Goal: Task Accomplishment & Management: Manage account settings

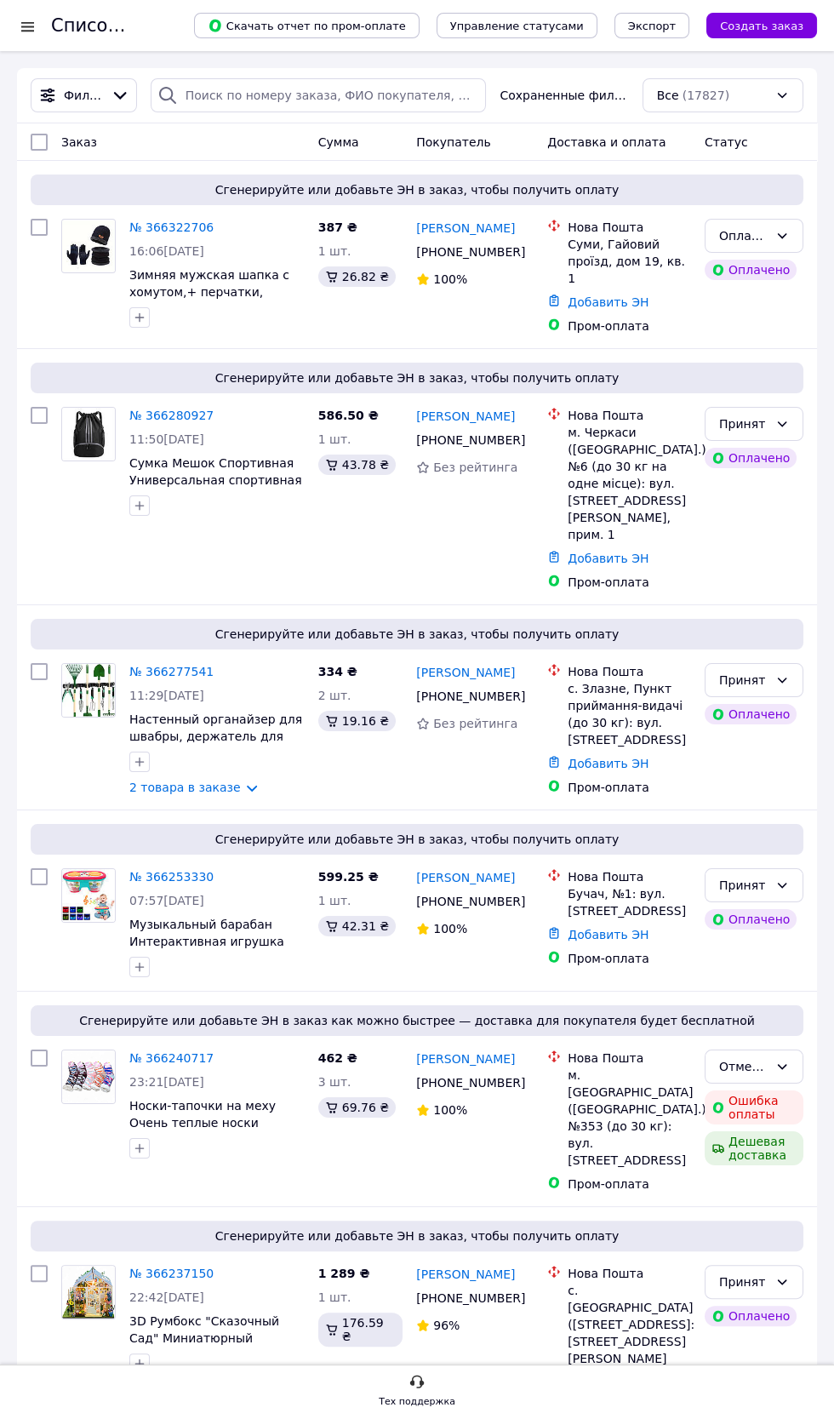
click at [716, 94] on span "(17827)" at bounding box center [706, 96] width 47 height 14
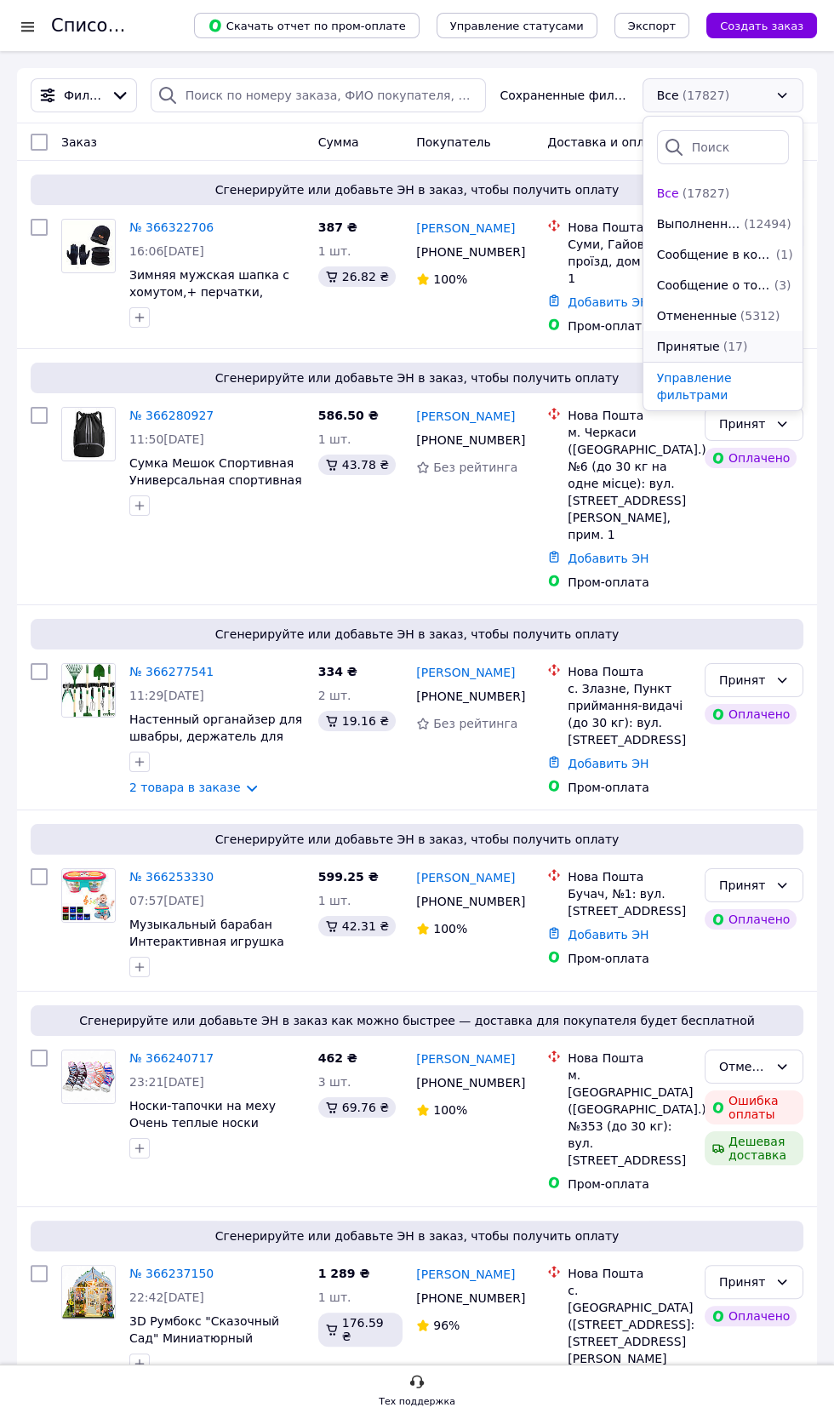
click at [736, 344] on span "(17)" at bounding box center [735, 347] width 25 height 14
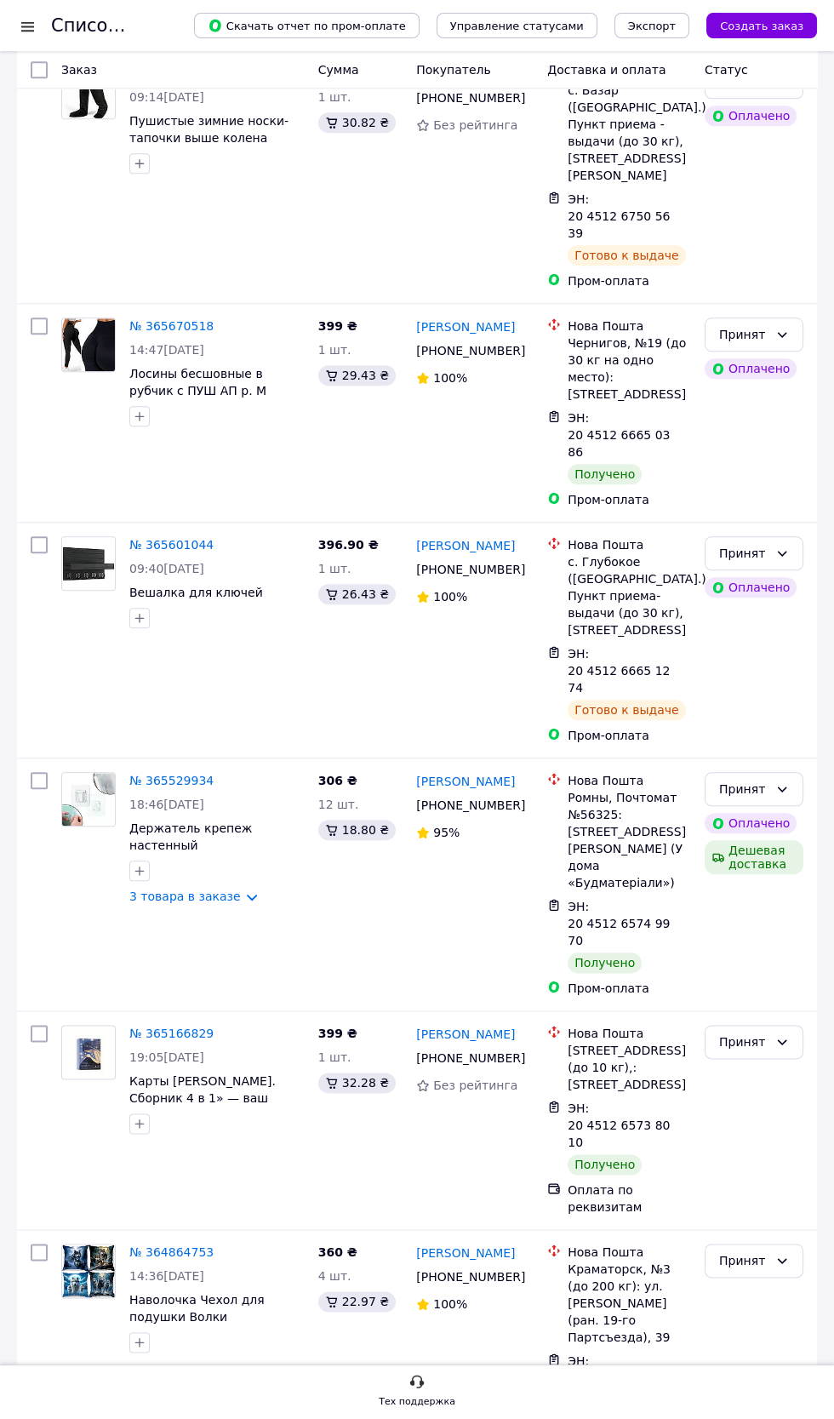
scroll to position [2673, 0]
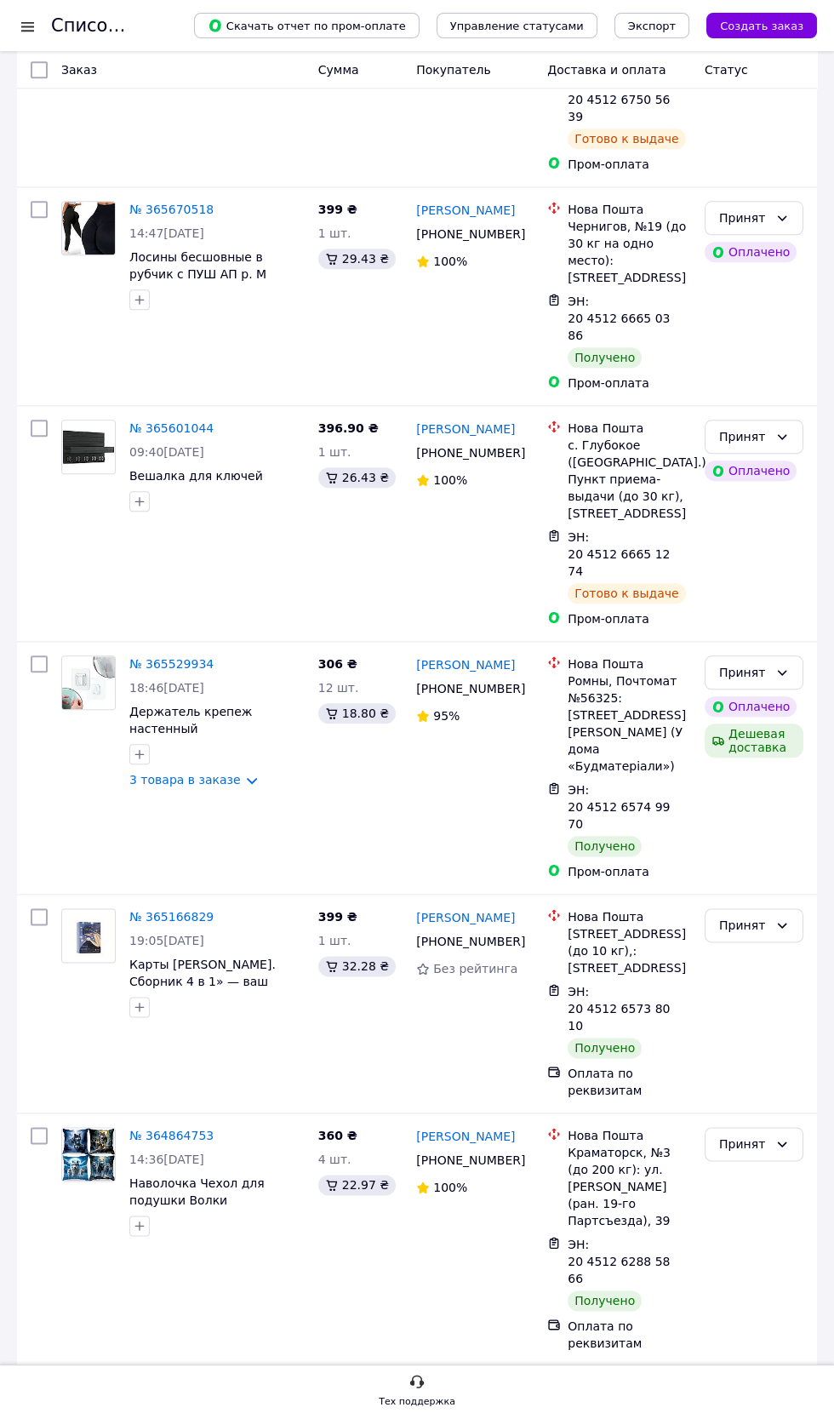
click at [167, 1418] on link "№ 364324908" at bounding box center [171, 1433] width 84 height 14
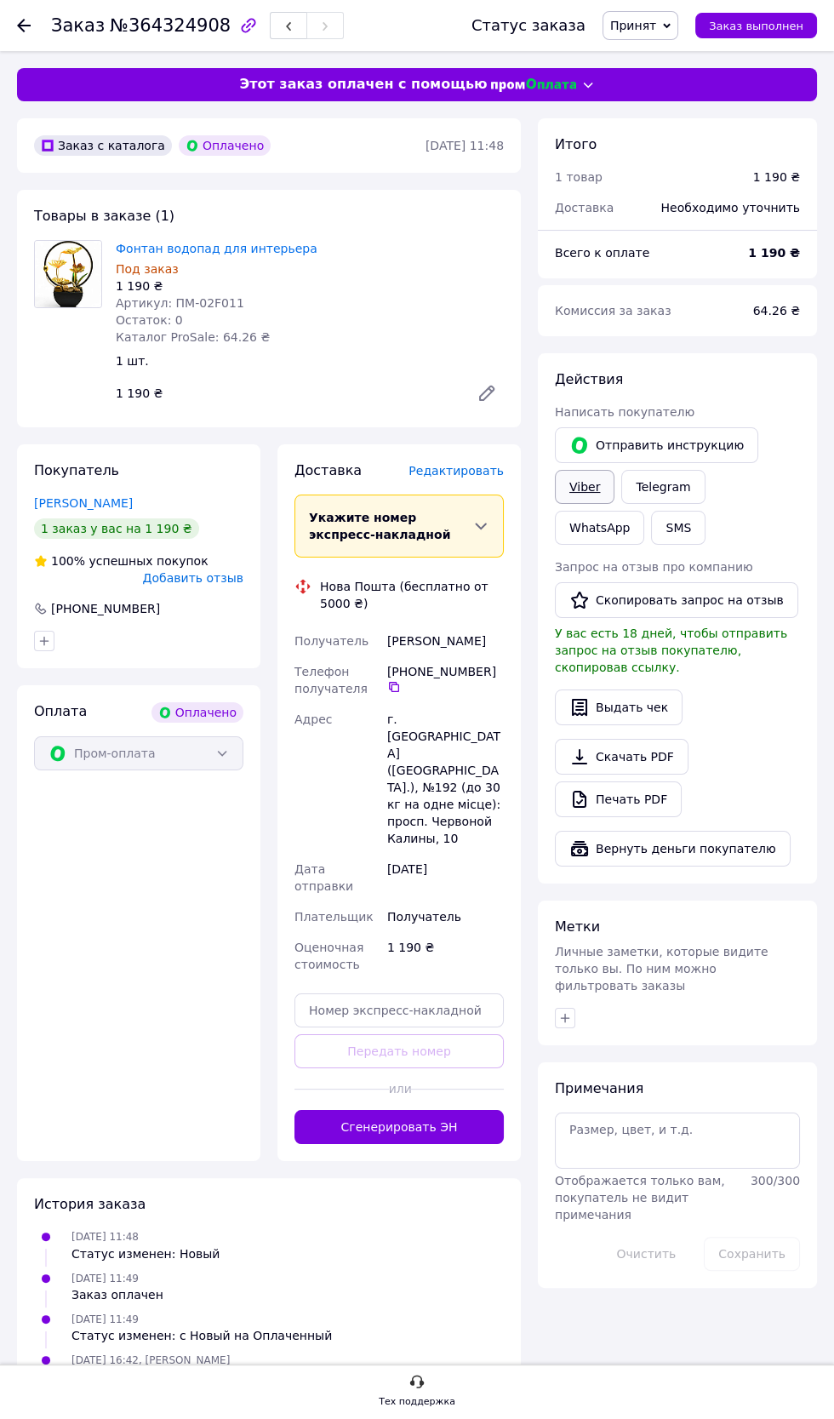
click at [582, 485] on link "Viber" at bounding box center [585, 487] width 60 height 34
click at [245, 248] on link "Фонтан водопад для интерьера" at bounding box center [217, 249] width 202 height 14
click at [587, 489] on link "Viber" at bounding box center [585, 487] width 60 height 34
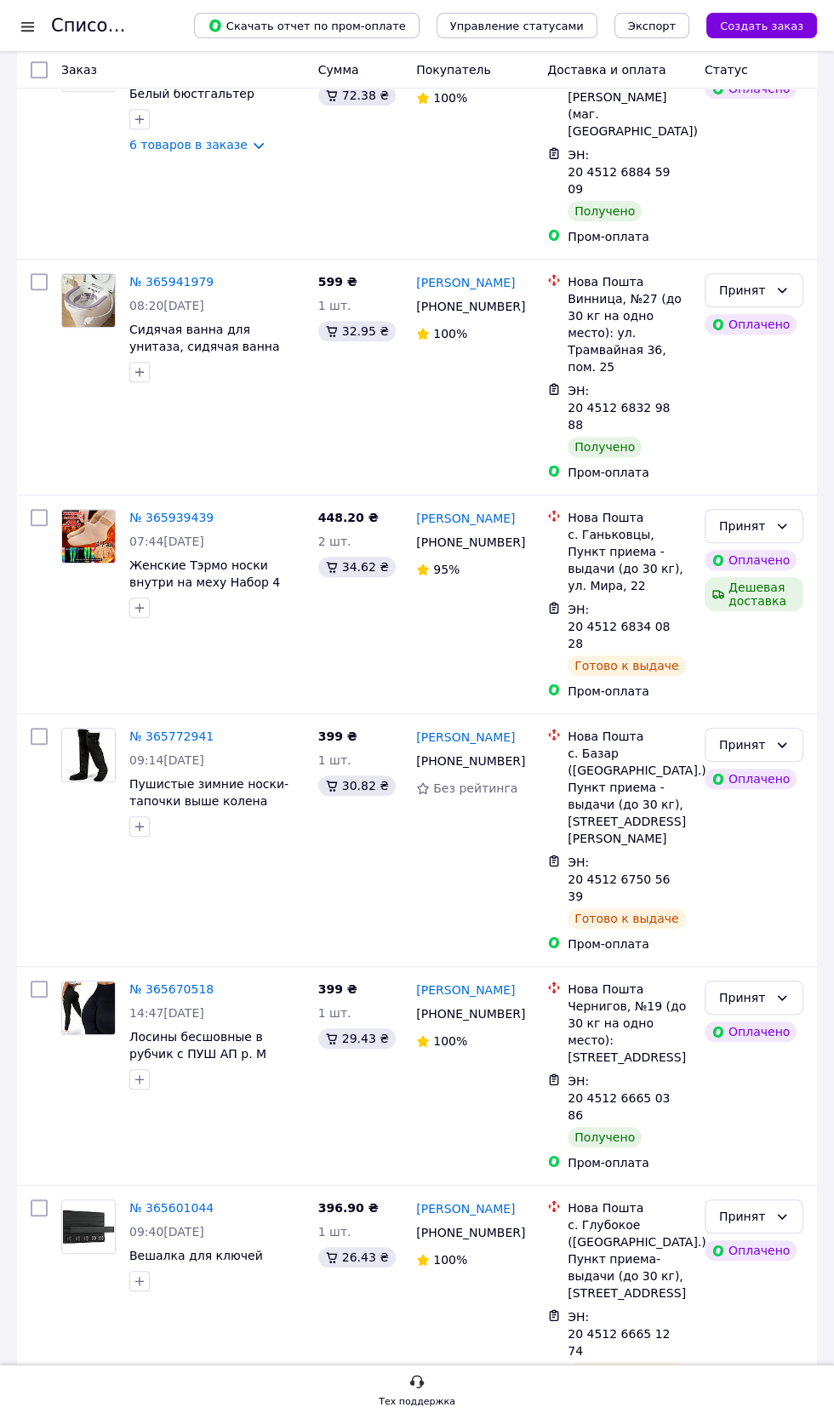
scroll to position [2673, 0]
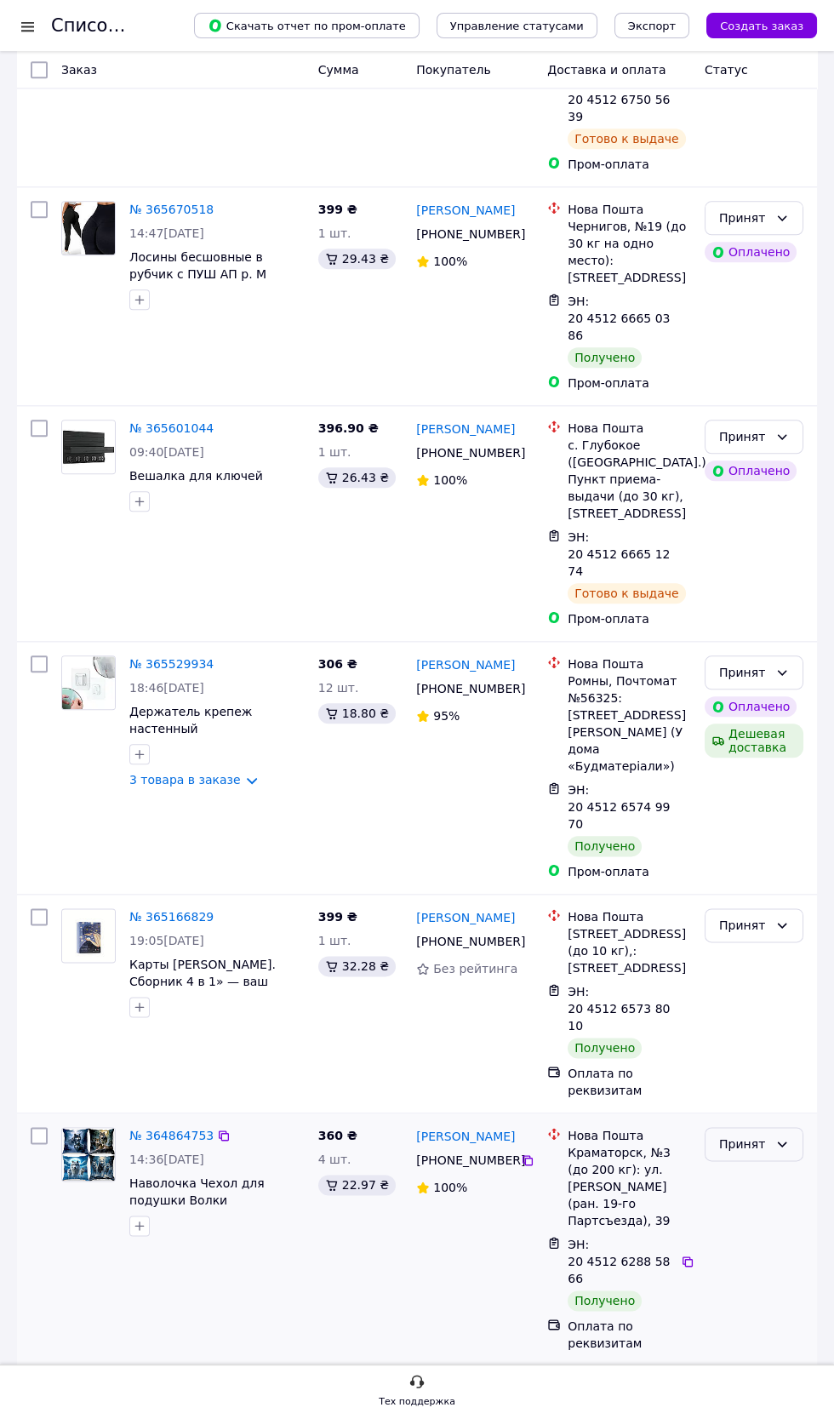
click at [749, 1134] on div "Принят" at bounding box center [743, 1143] width 49 height 19
click at [178, 1129] on link "№ 364864753" at bounding box center [171, 1136] width 84 height 14
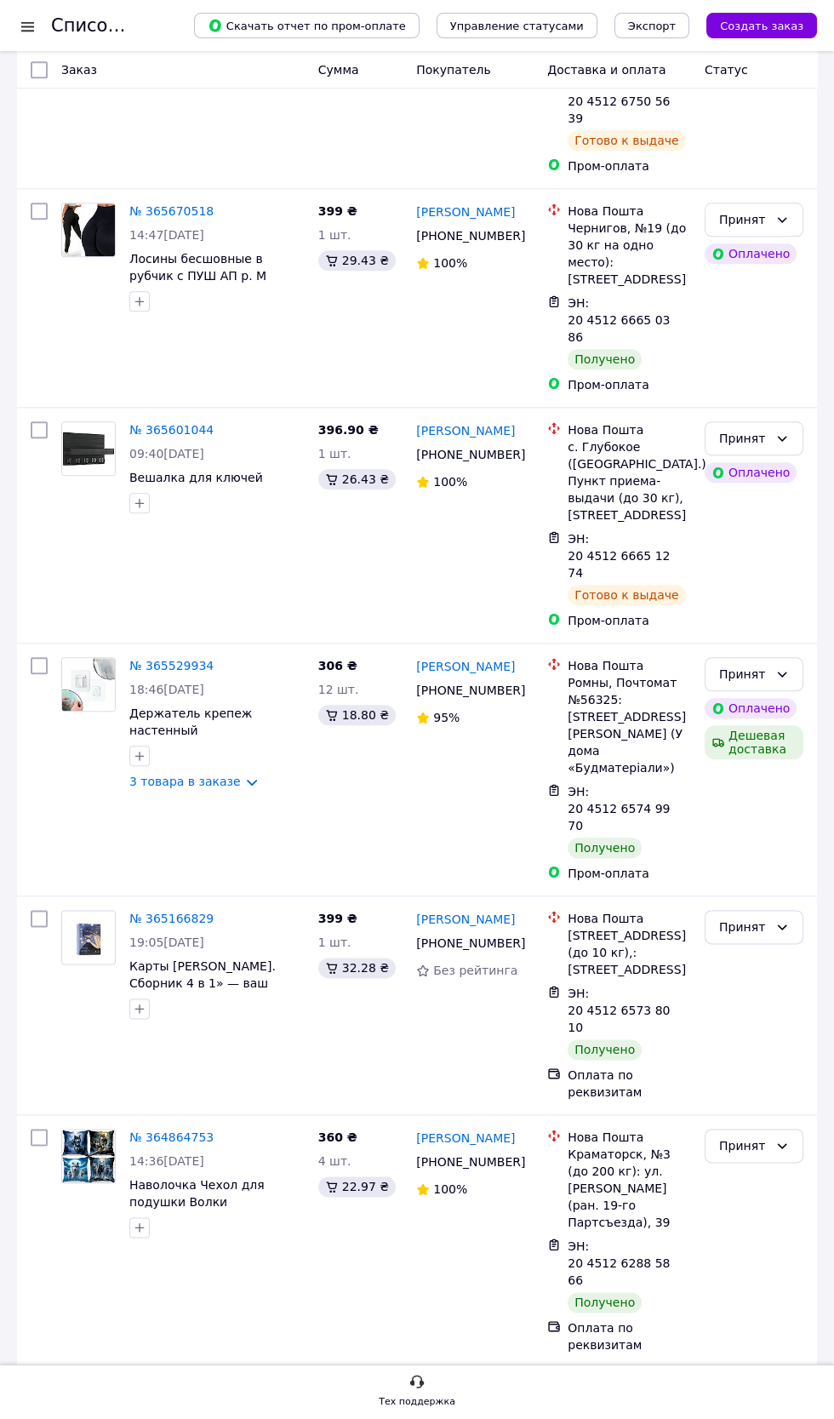
scroll to position [2673, 0]
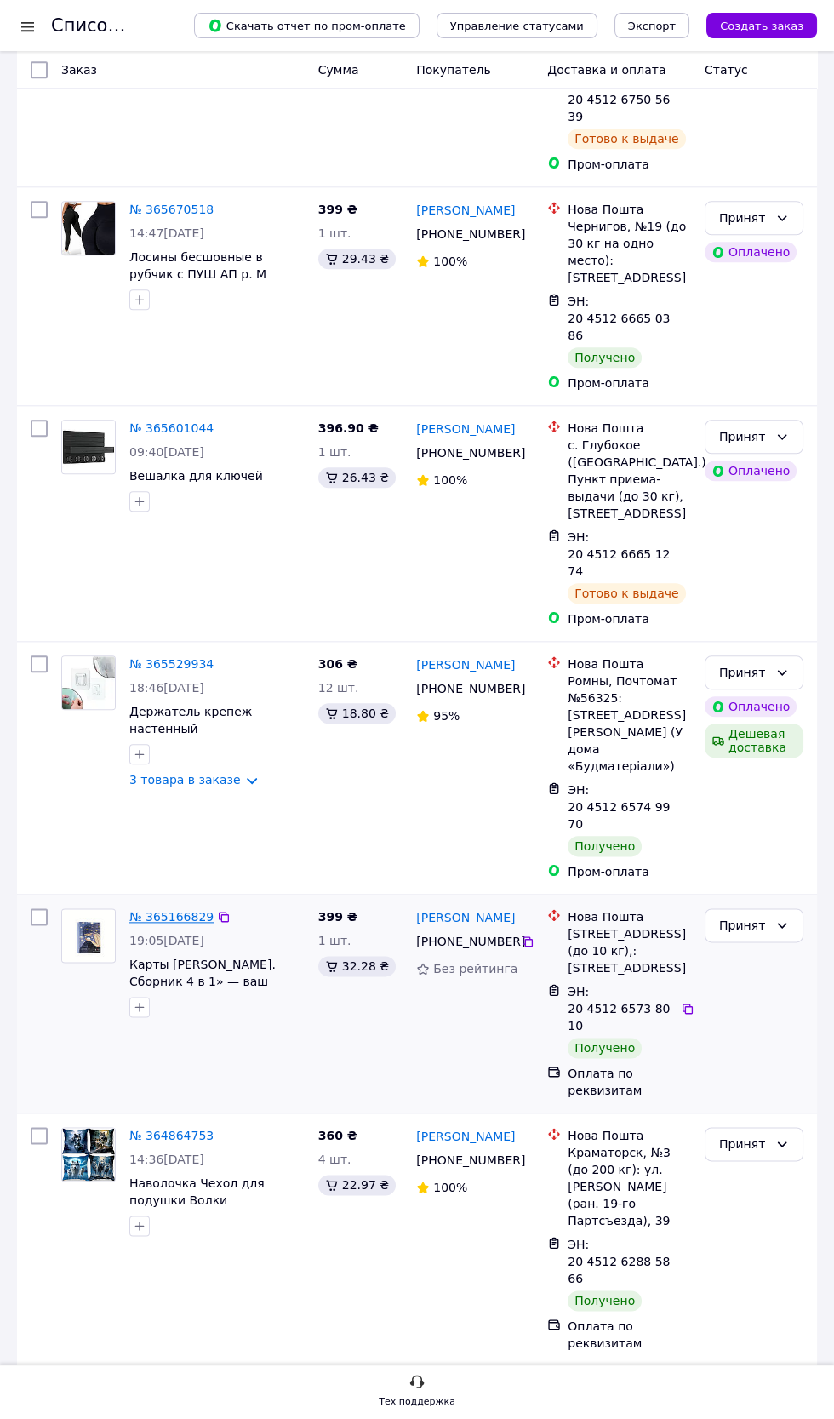
click at [169, 910] on link "№ 365166829" at bounding box center [171, 917] width 84 height 14
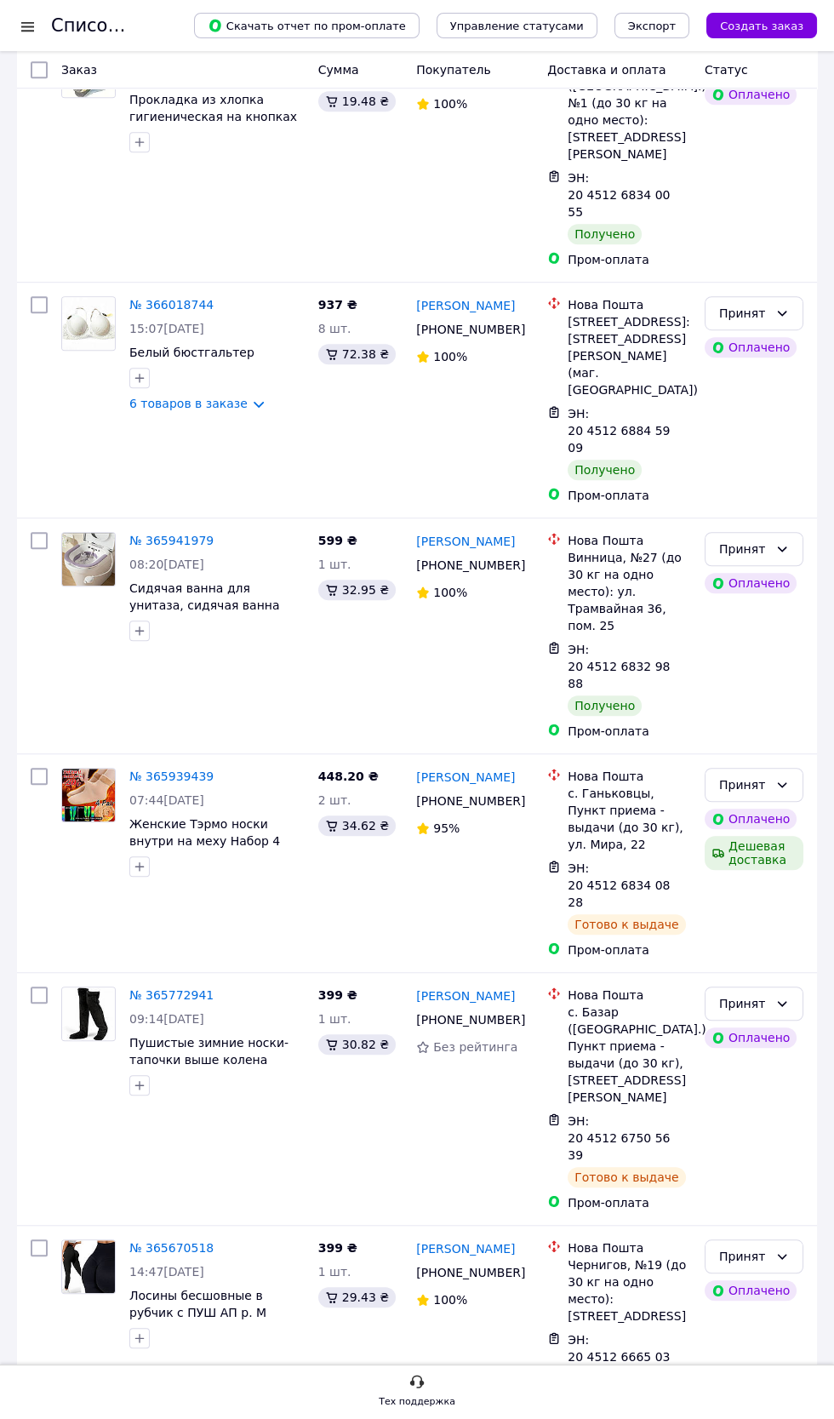
scroll to position [2673, 0]
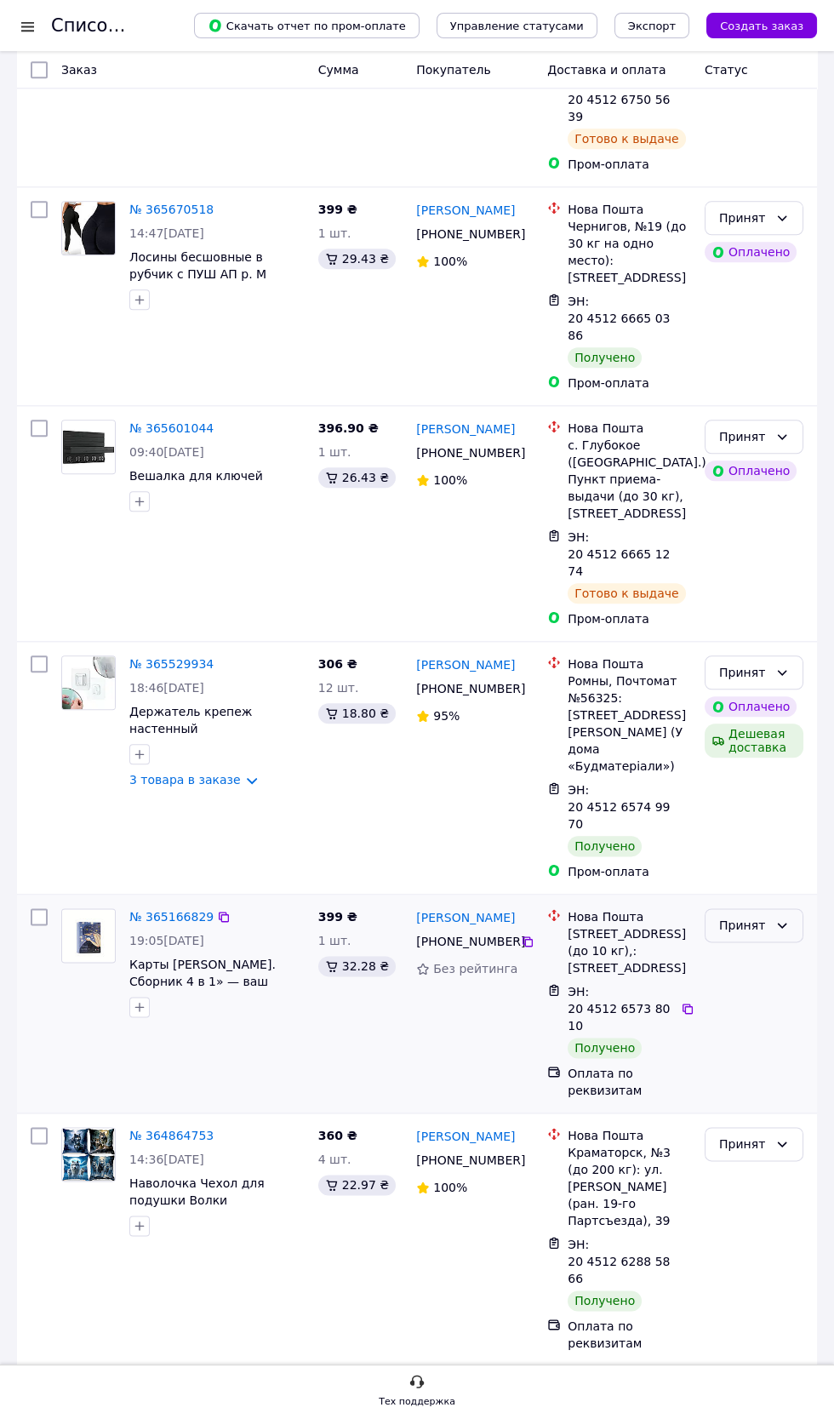
click at [782, 918] on icon at bounding box center [782, 925] width 14 height 14
click at [755, 913] on li "Выполнен" at bounding box center [754, 917] width 97 height 31
click at [782, 679] on icon at bounding box center [782, 673] width 14 height 14
click at [758, 708] on li "Выполнен" at bounding box center [754, 716] width 97 height 31
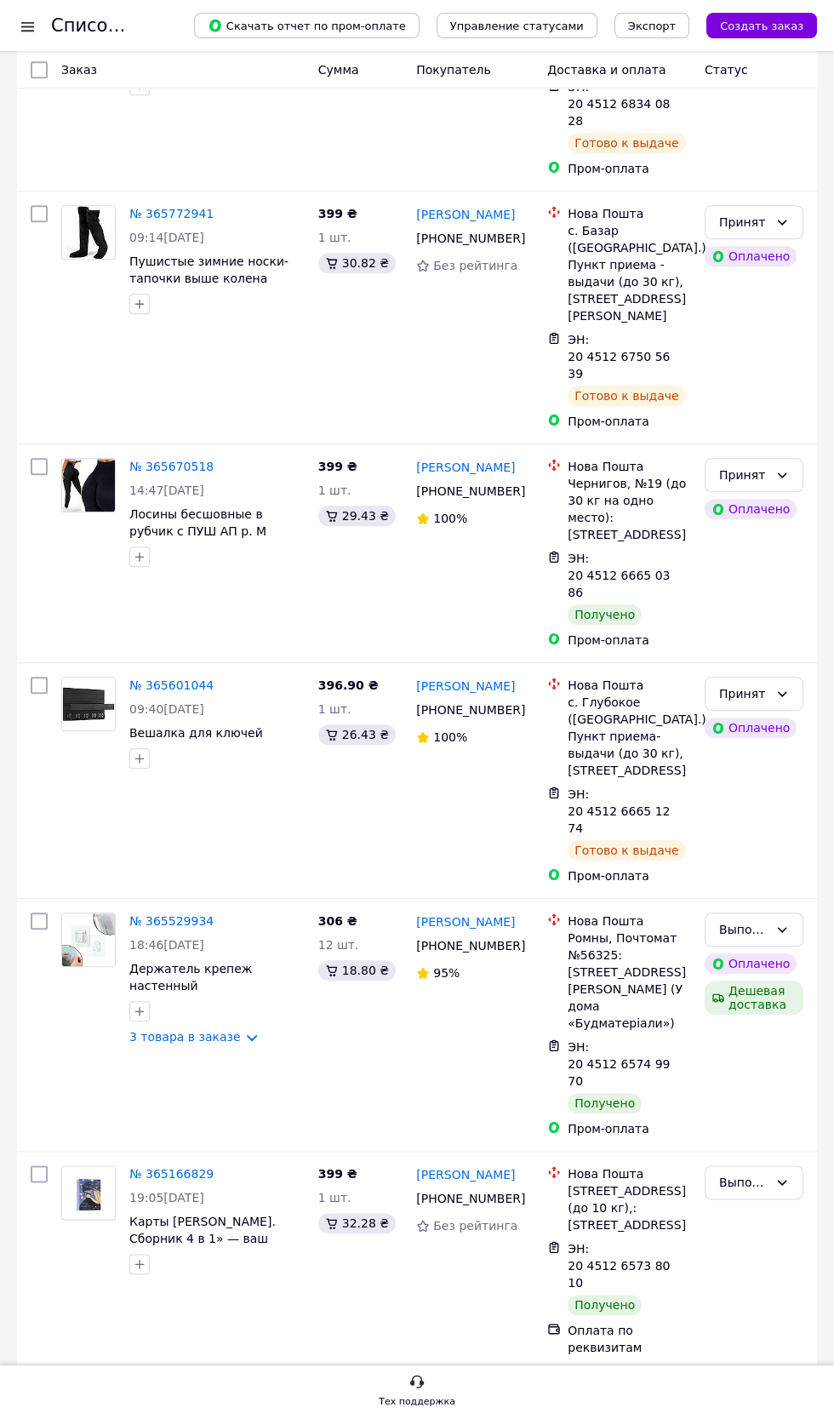
scroll to position [2411, 0]
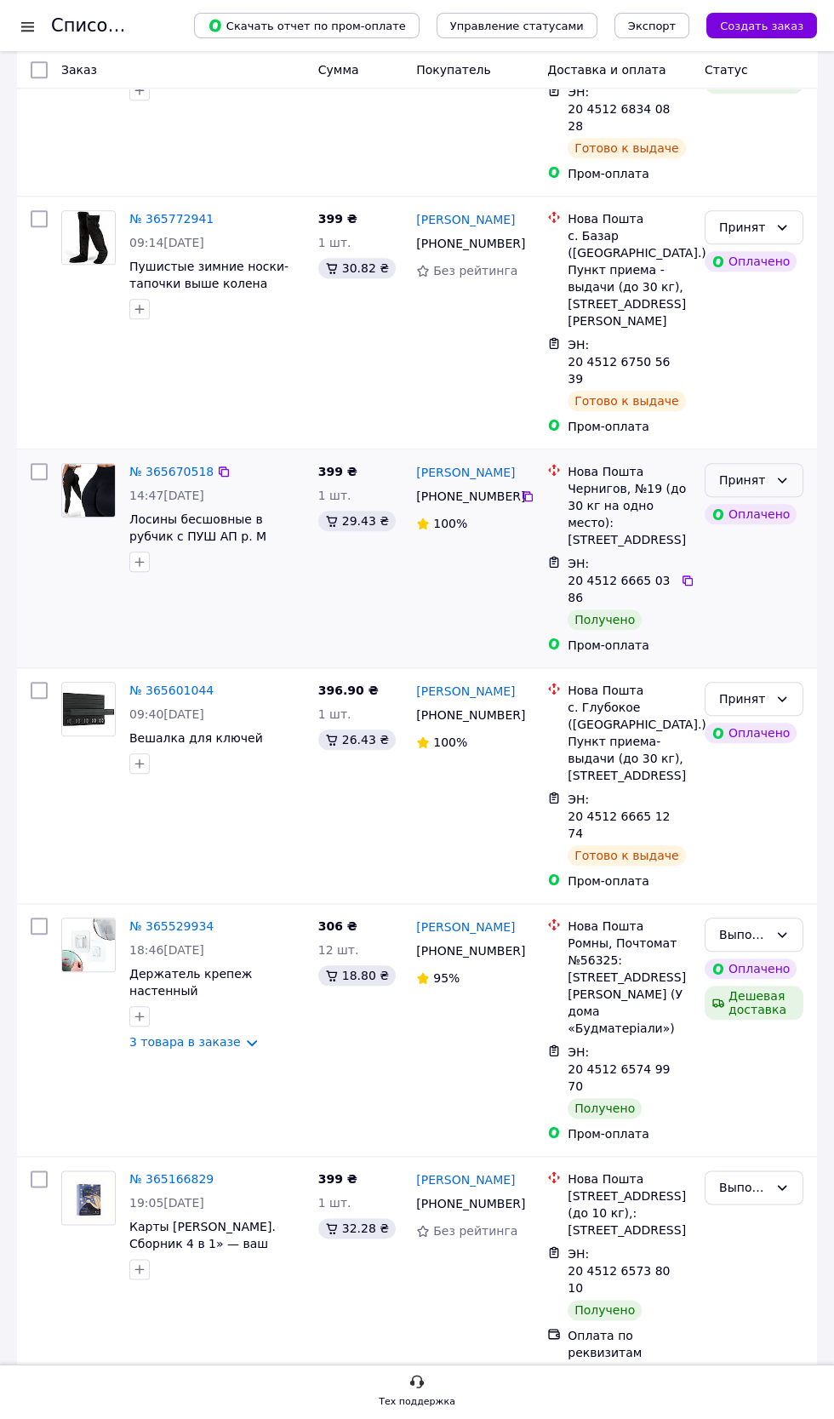
click at [782, 487] on icon at bounding box center [782, 480] width 14 height 14
click at [749, 575] on li "Выполнен" at bounding box center [754, 576] width 97 height 31
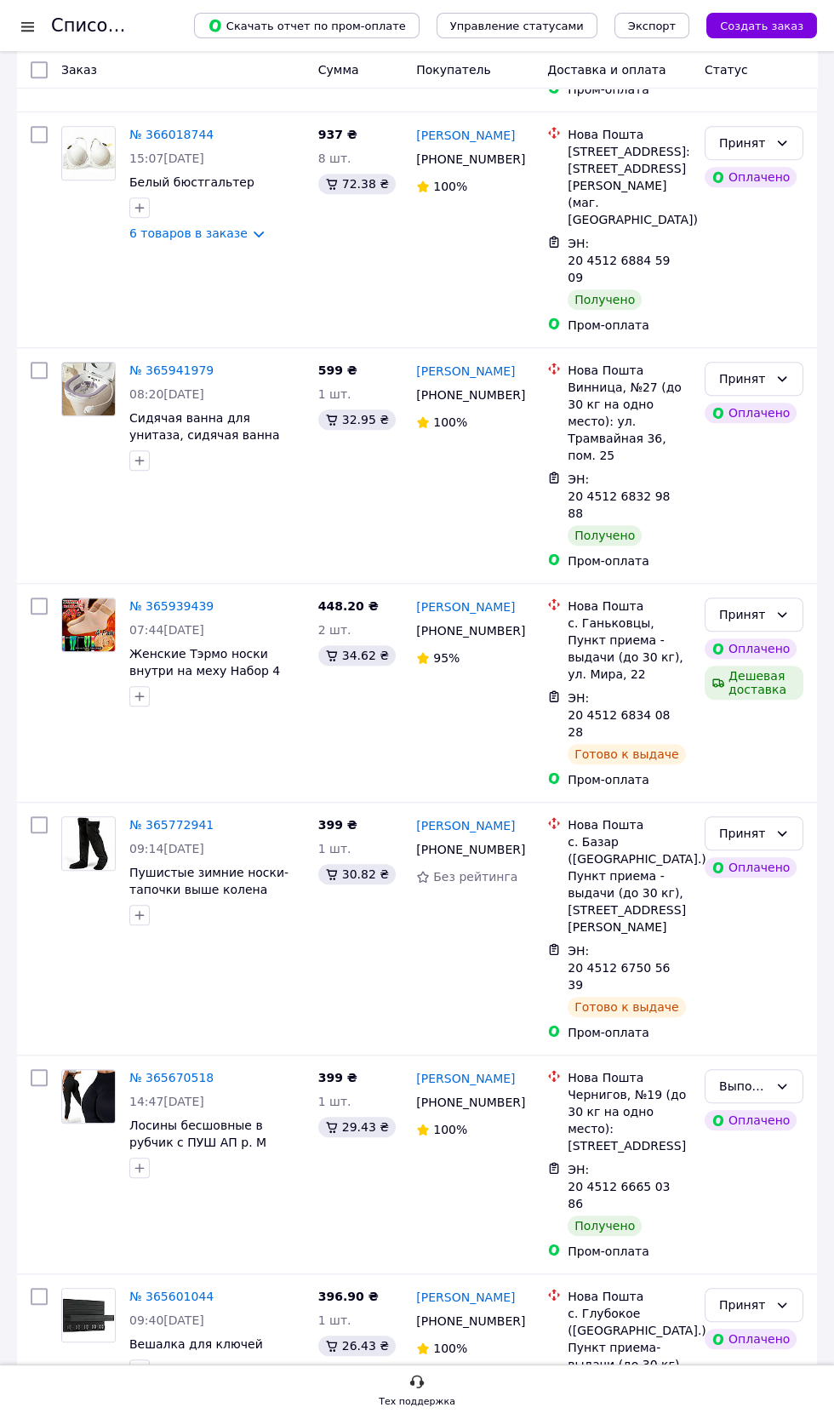
scroll to position [1805, 0]
click at [782, 386] on icon at bounding box center [782, 379] width 14 height 14
click at [754, 574] on li "Выполнен" at bounding box center [754, 577] width 97 height 31
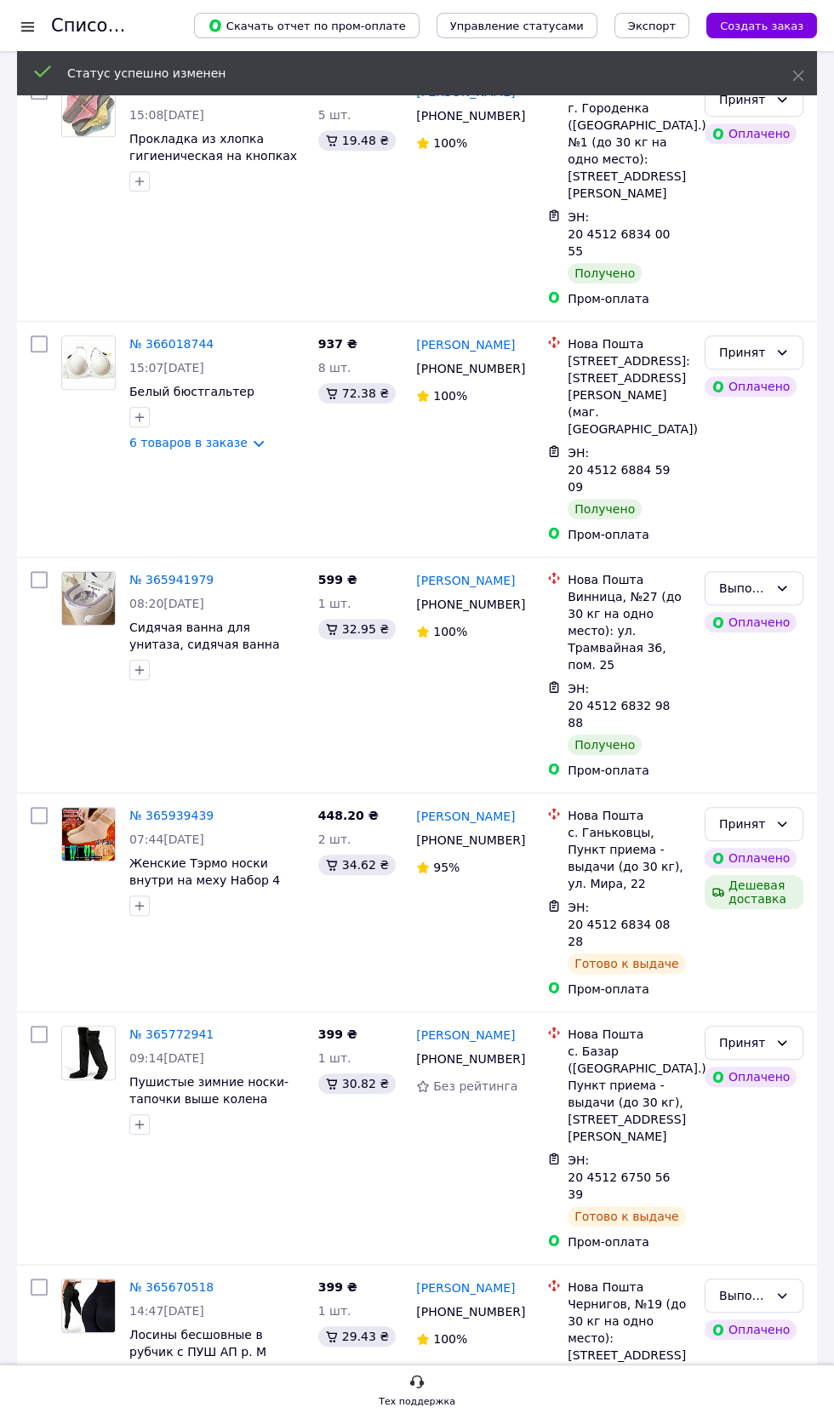
scroll to position [1595, 0]
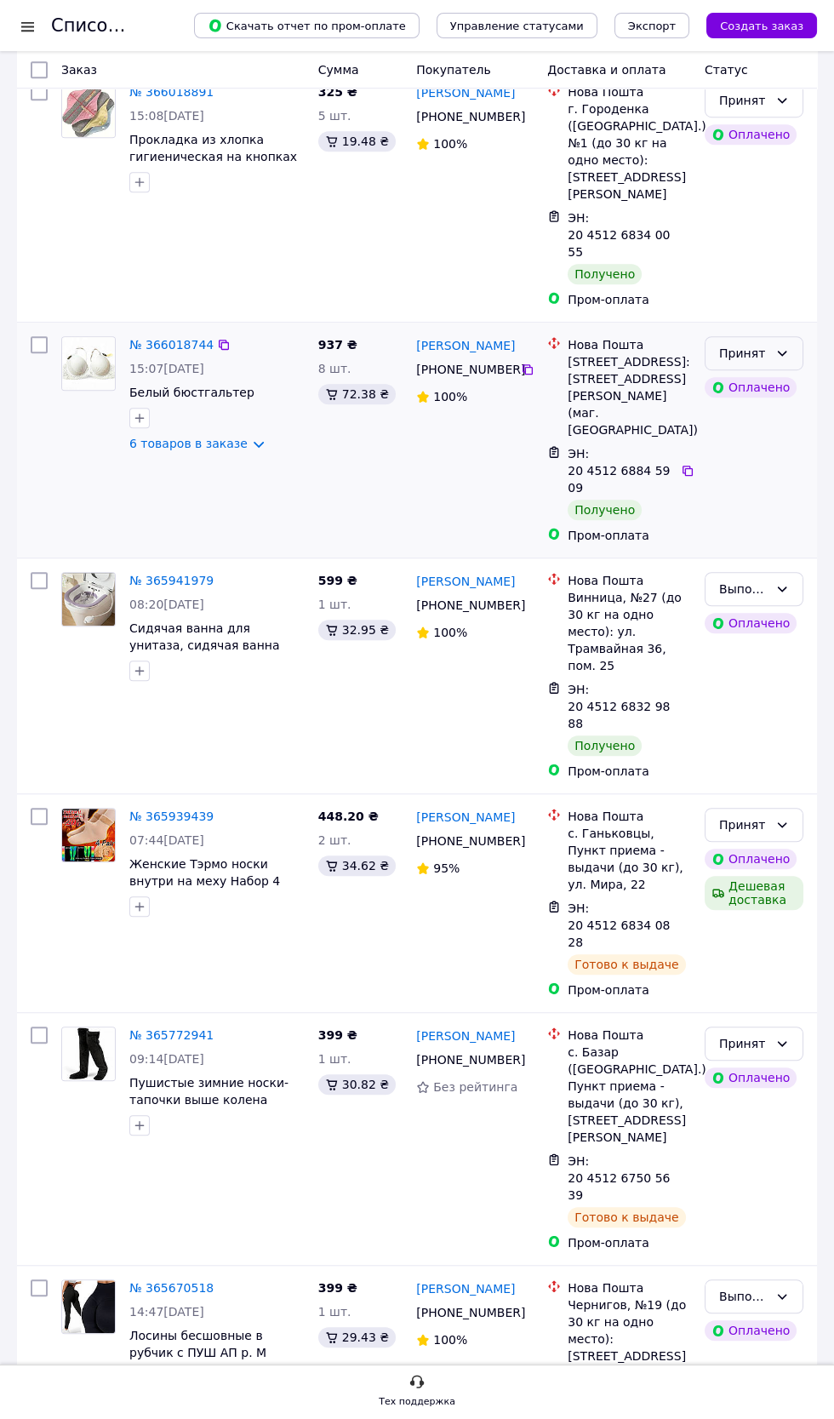
click at [781, 360] on icon at bounding box center [782, 353] width 14 height 14
click at [752, 566] on li "Выполнен" at bounding box center [754, 568] width 97 height 31
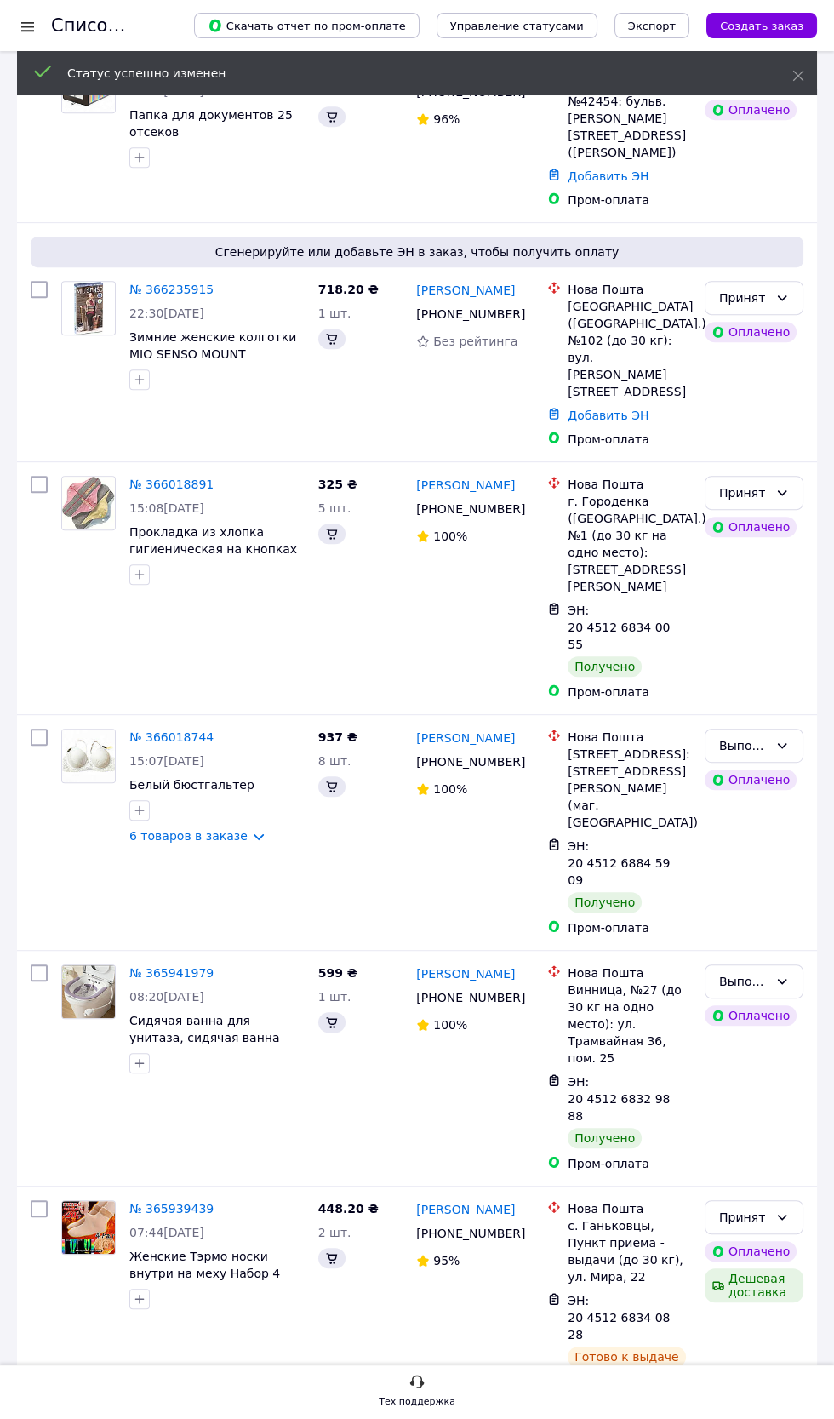
scroll to position [1220, 0]
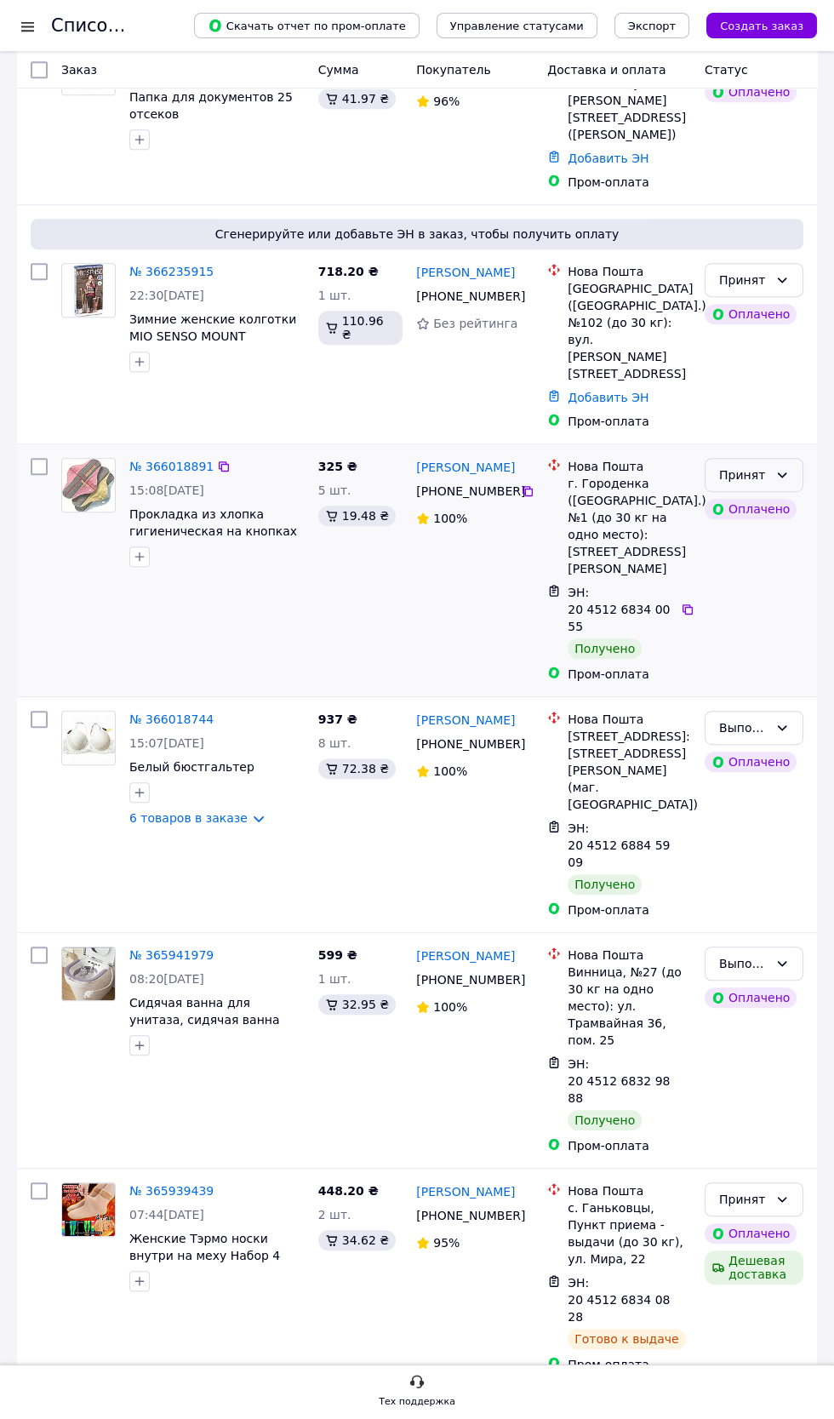
click at [752, 484] on div "Принят" at bounding box center [743, 475] width 49 height 19
click at [747, 707] on li "Выполнен" at bounding box center [754, 708] width 97 height 31
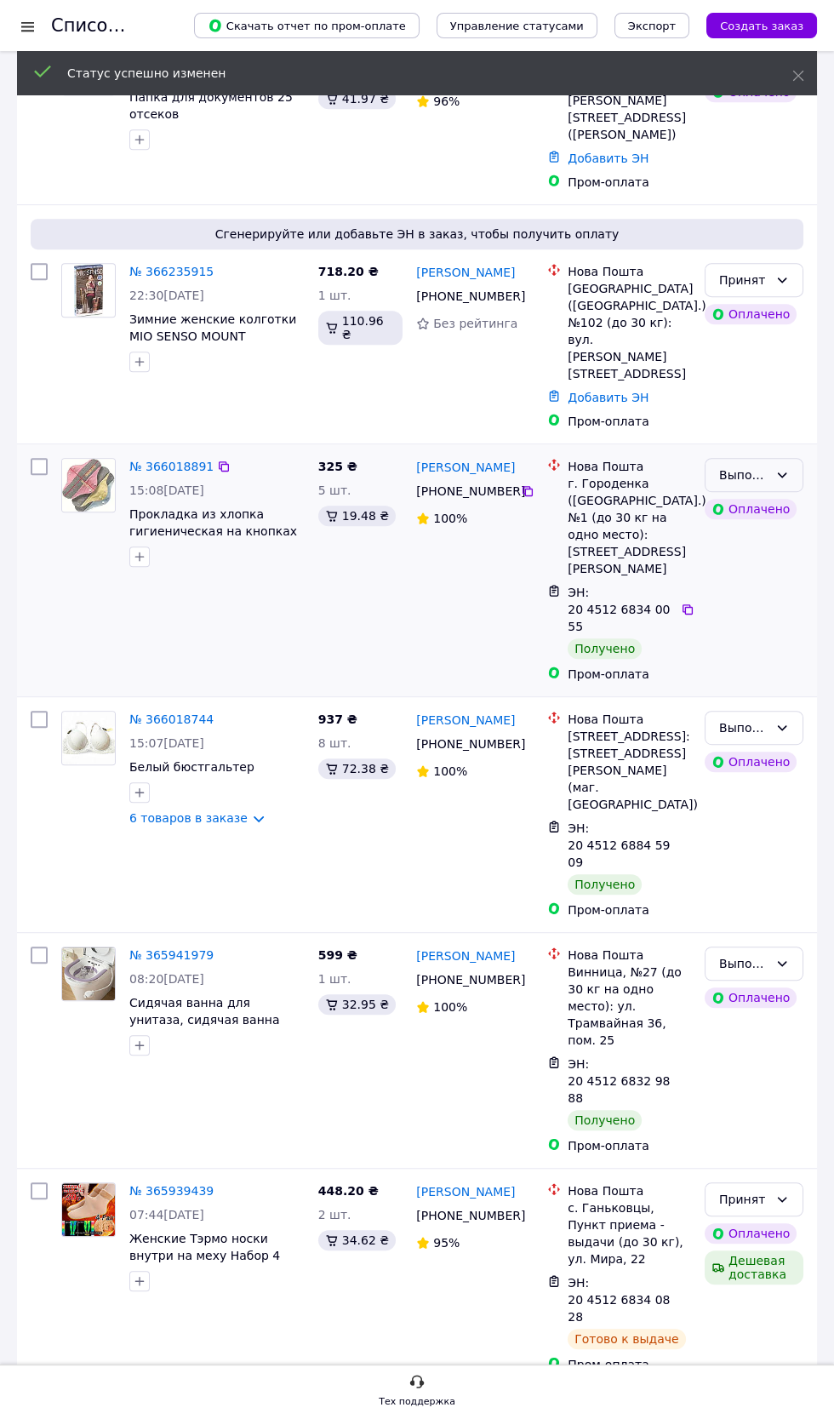
click at [753, 484] on div "Выполнен" at bounding box center [743, 475] width 49 height 19
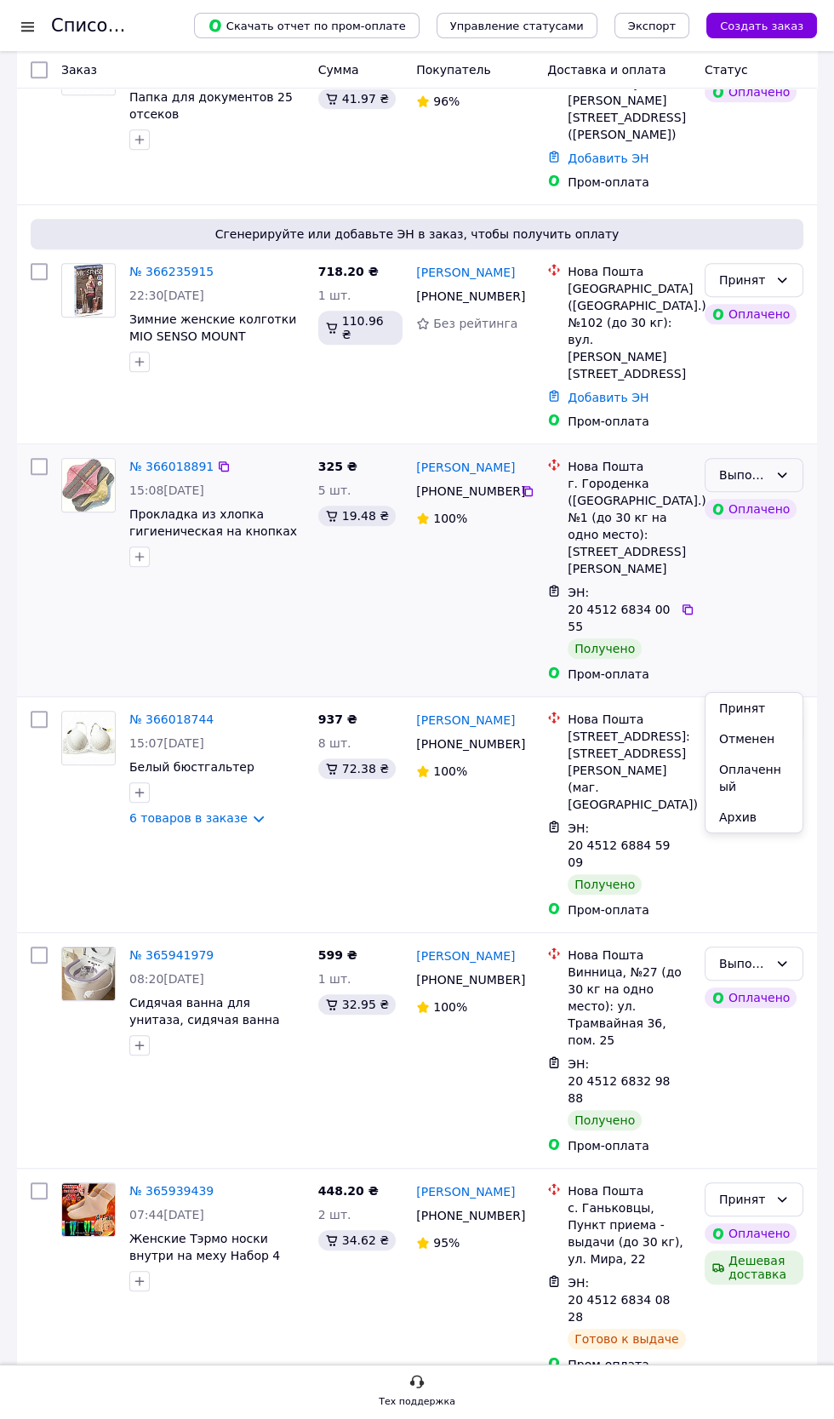
scroll to position [1174, 0]
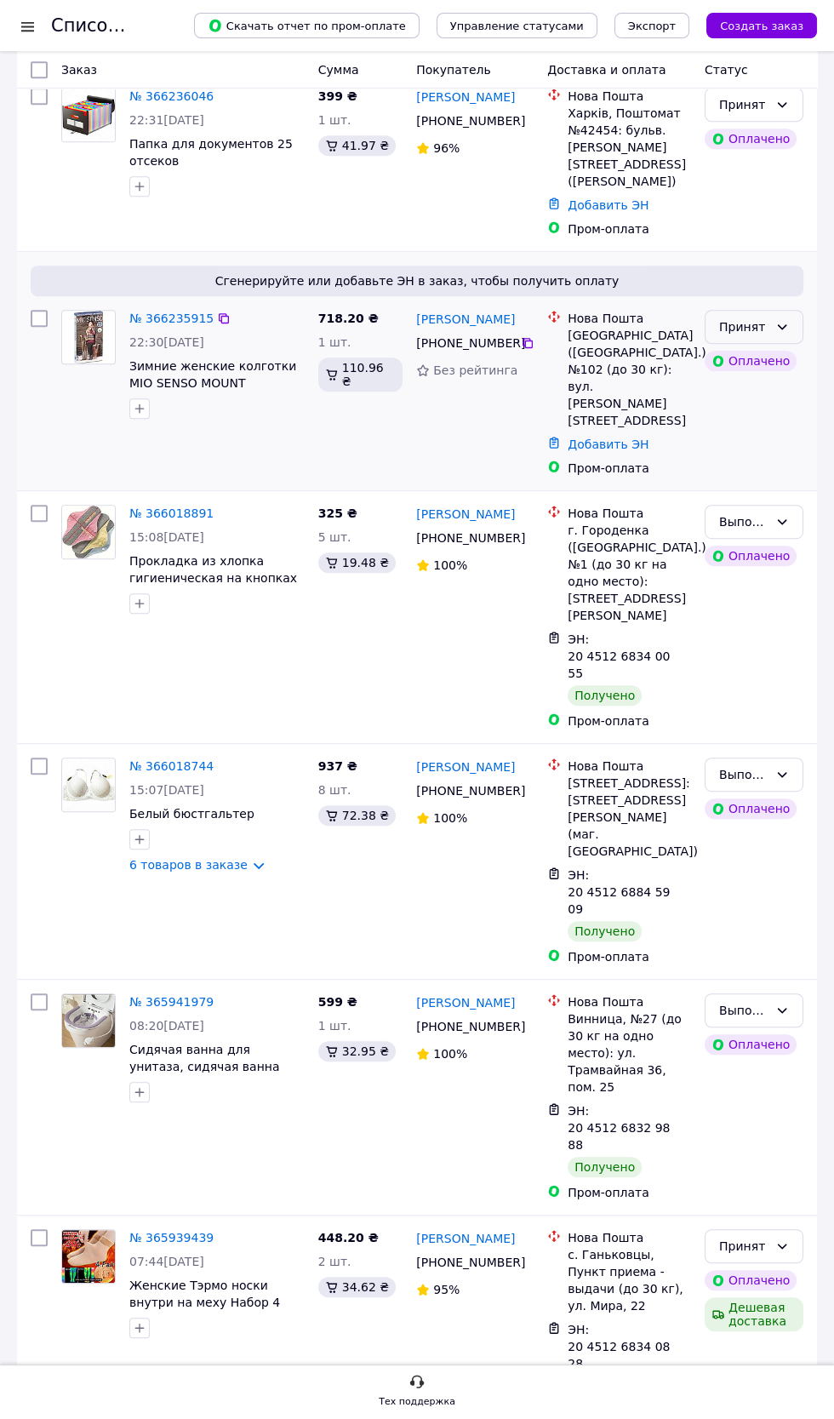
click at [781, 334] on icon at bounding box center [782, 327] width 14 height 14
click at [769, 736] on div "Выполнен Оплачено" at bounding box center [754, 617] width 112 height 238
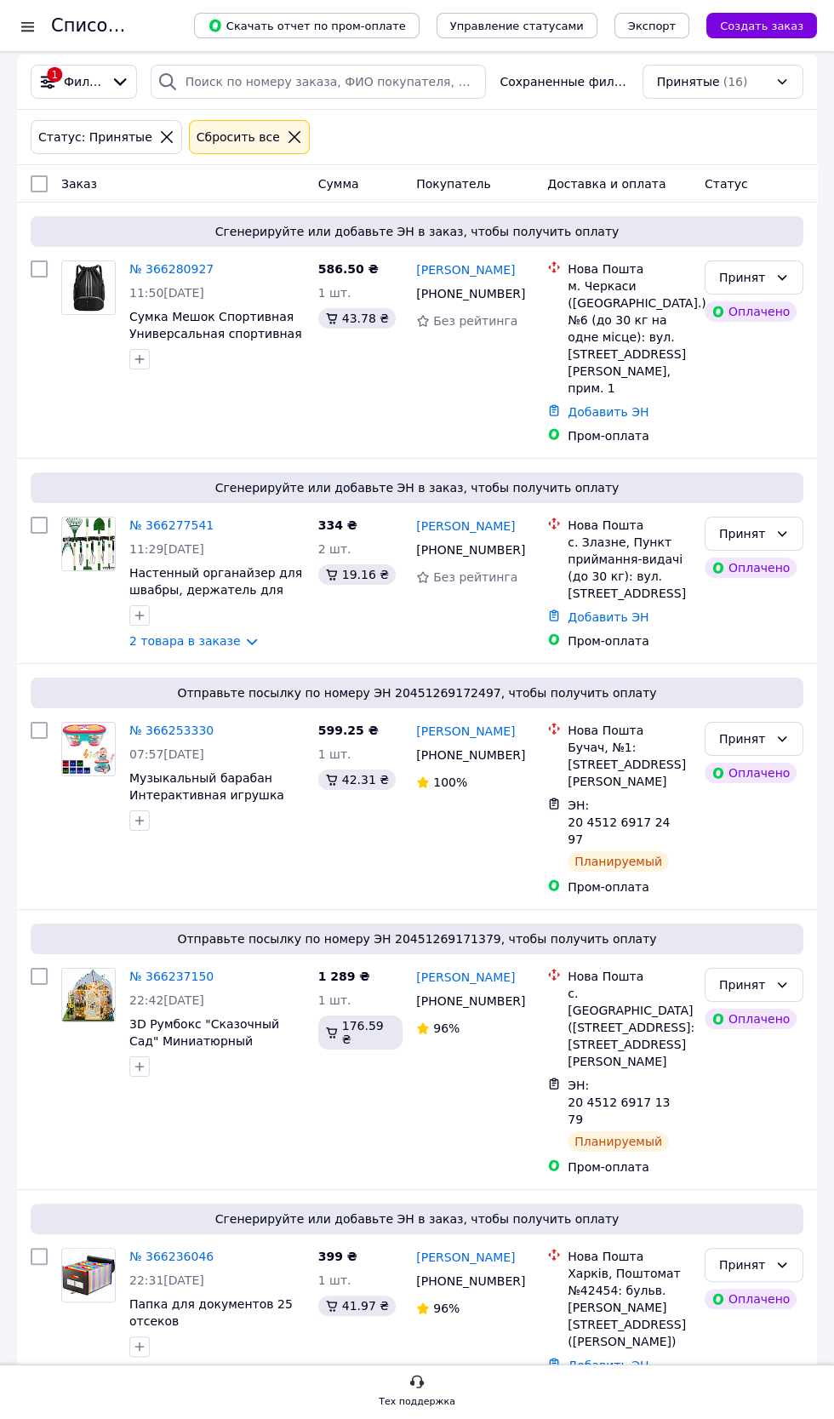
scroll to position [0, 0]
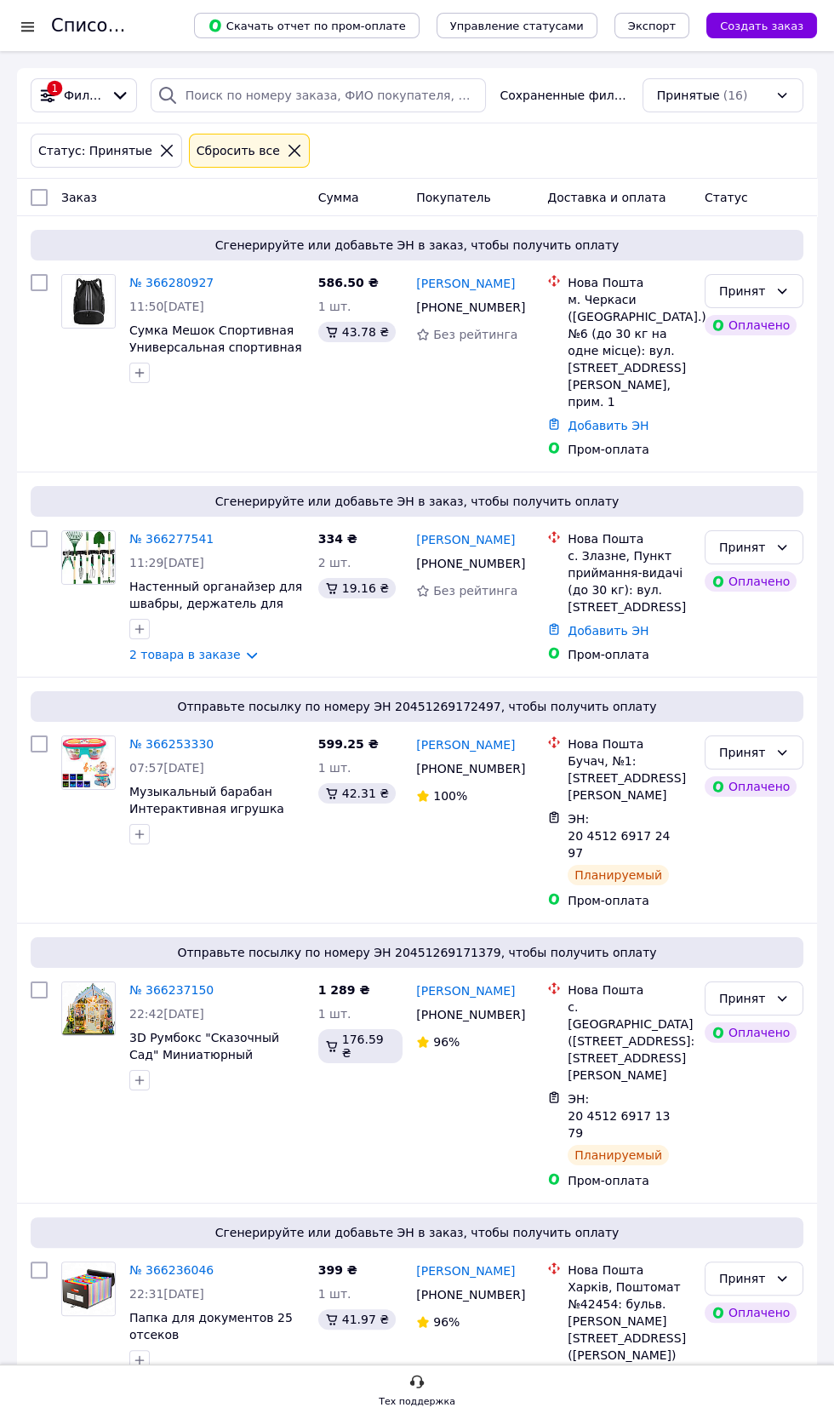
click at [729, 94] on div "Принятые (16)" at bounding box center [723, 95] width 161 height 34
click at [705, 98] on span "Принятые" at bounding box center [688, 95] width 63 height 17
click at [693, 94] on span "Принятые" at bounding box center [688, 95] width 63 height 17
click at [289, 149] on icon at bounding box center [295, 151] width 12 height 12
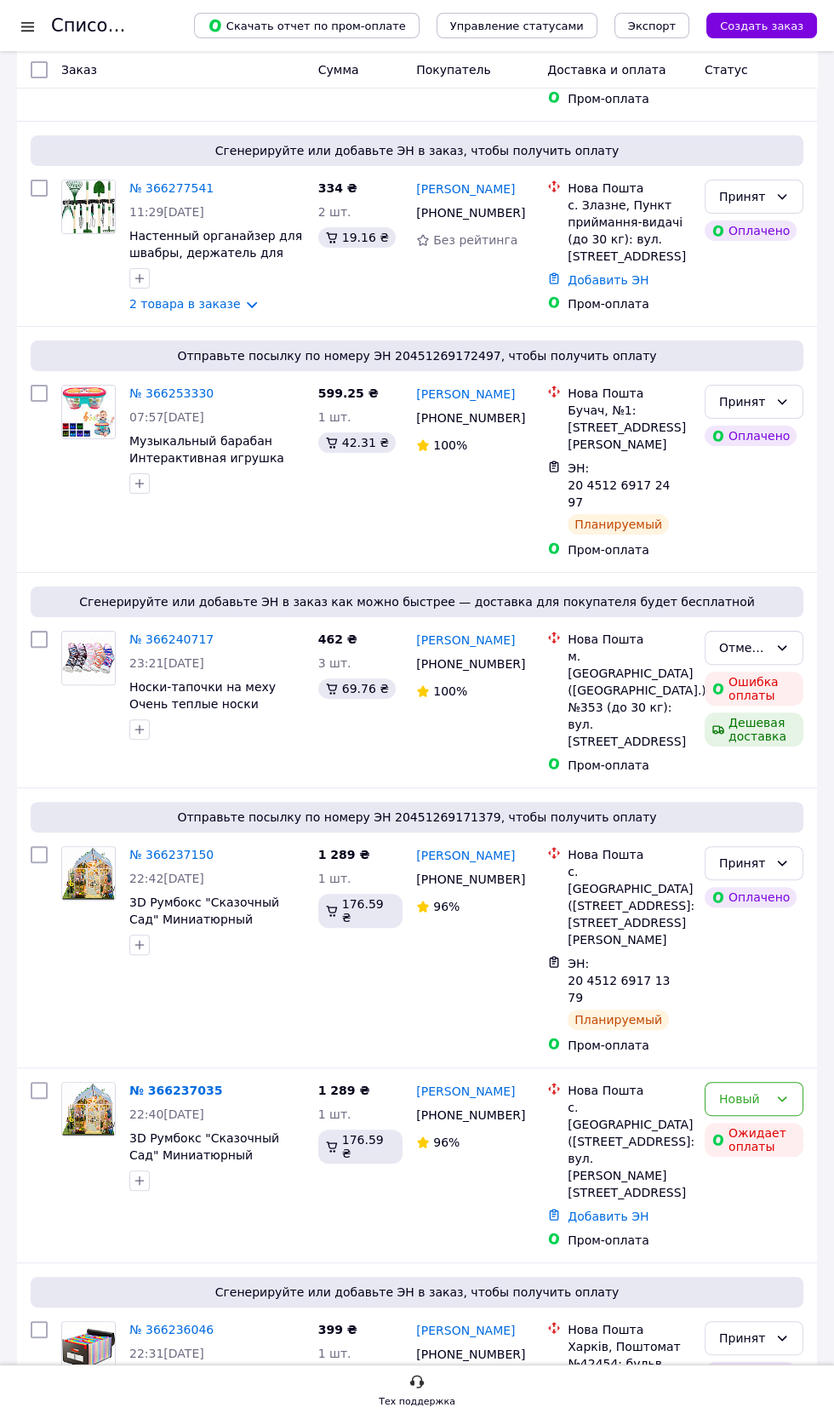
scroll to position [598, 0]
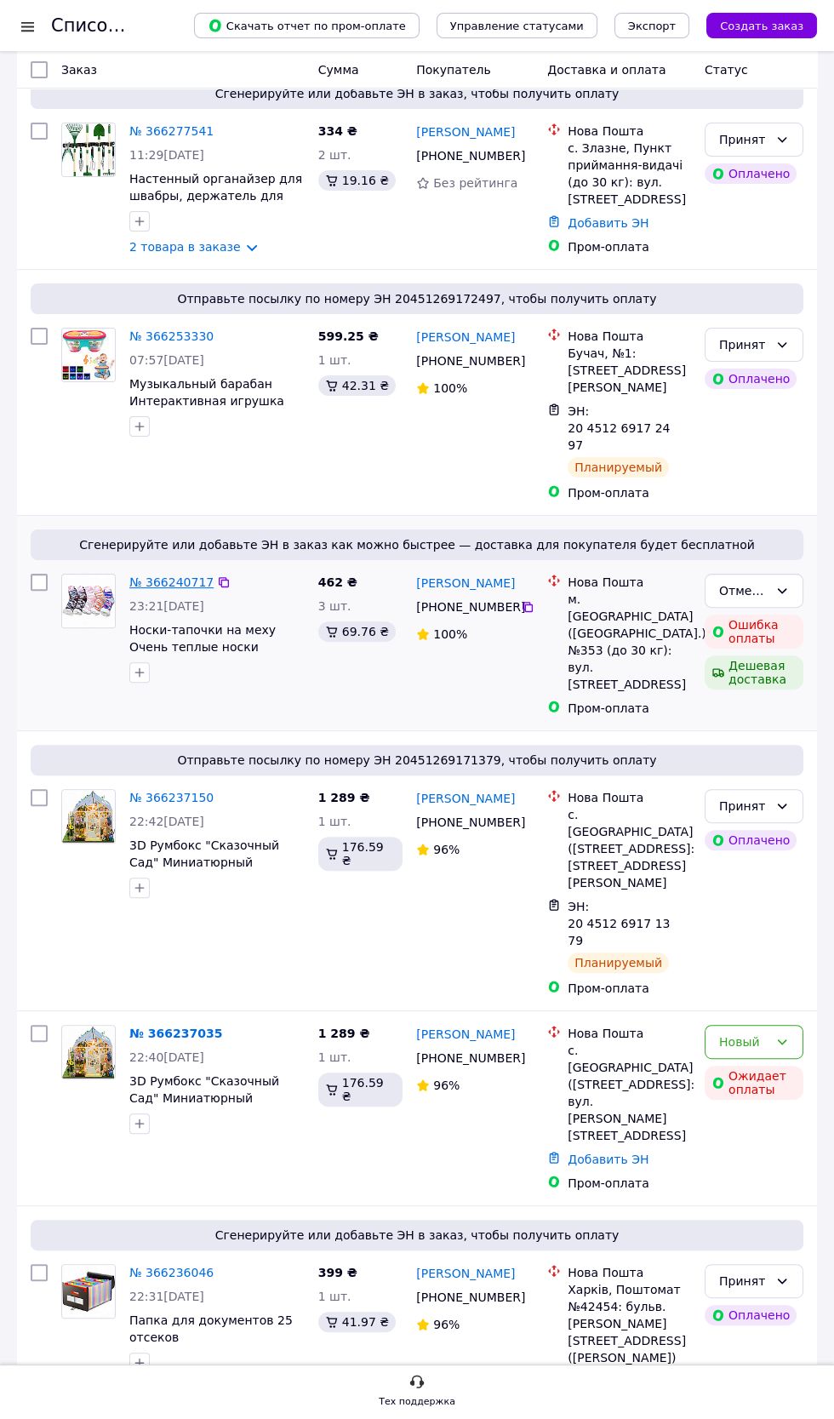
click at [172, 589] on link "№ 366240717" at bounding box center [171, 582] width 84 height 14
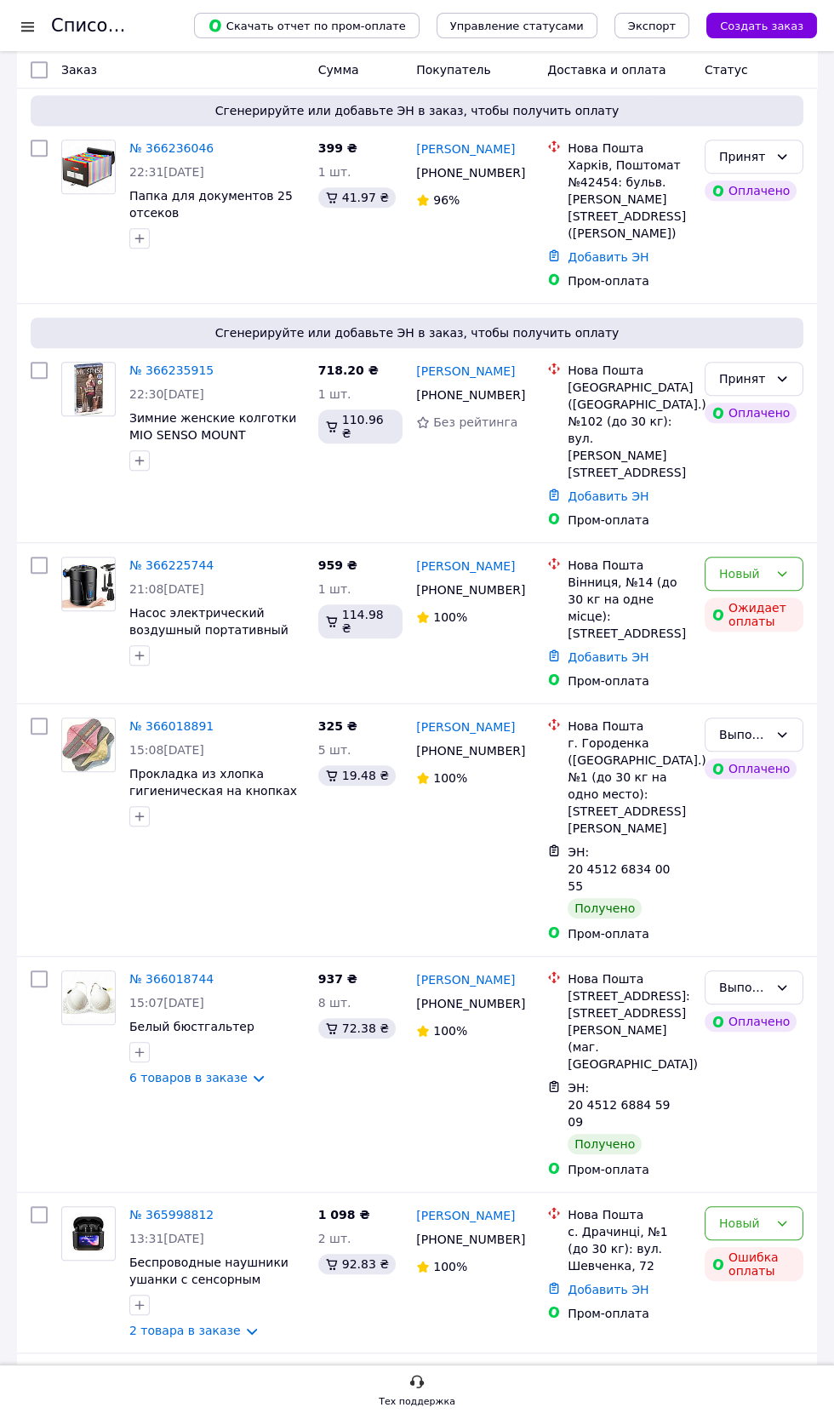
scroll to position [1727, 0]
